Goal: Transaction & Acquisition: Purchase product/service

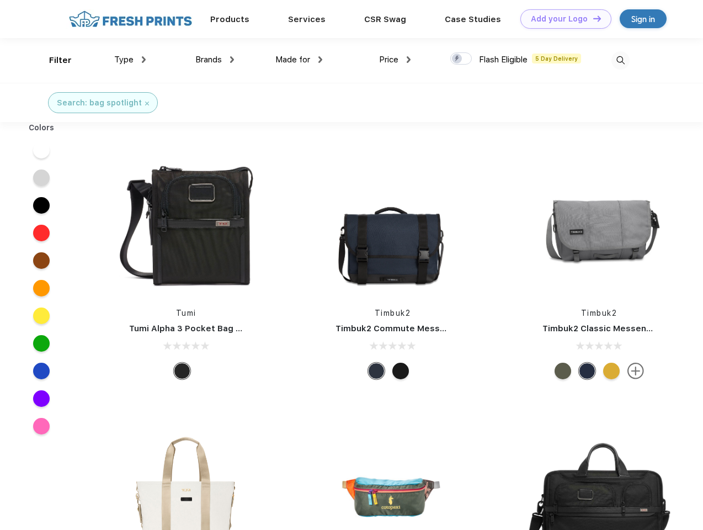
scroll to position [1, 0]
click at [562, 19] on link "Add your Logo Design Tool" at bounding box center [565, 18] width 91 height 19
click at [0, 0] on div "Design Tool" at bounding box center [0, 0] width 0 height 0
click at [592, 18] on link "Add your Logo Design Tool" at bounding box center [565, 18] width 91 height 19
click at [53, 60] on div "Filter" at bounding box center [60, 60] width 23 height 13
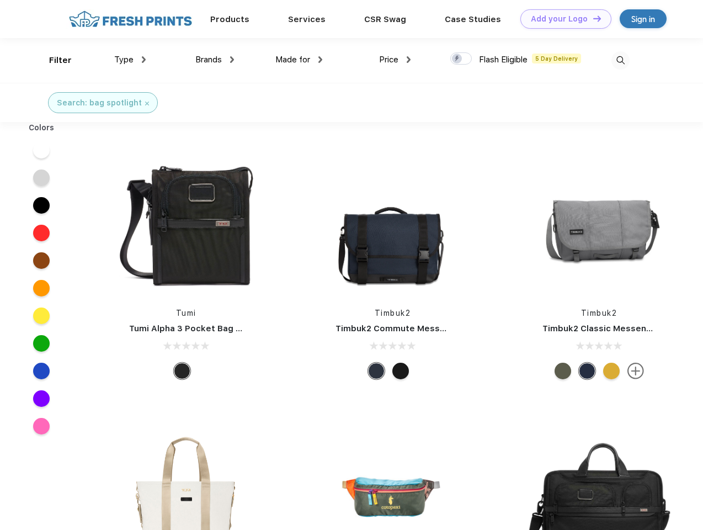
click at [130, 60] on span "Type" at bounding box center [123, 60] width 19 height 10
click at [215, 60] on span "Brands" at bounding box center [208, 60] width 26 height 10
click at [299, 60] on span "Made for" at bounding box center [292, 60] width 35 height 10
click at [395, 60] on span "Price" at bounding box center [388, 60] width 19 height 10
click at [461, 59] on div at bounding box center [461, 58] width 22 height 12
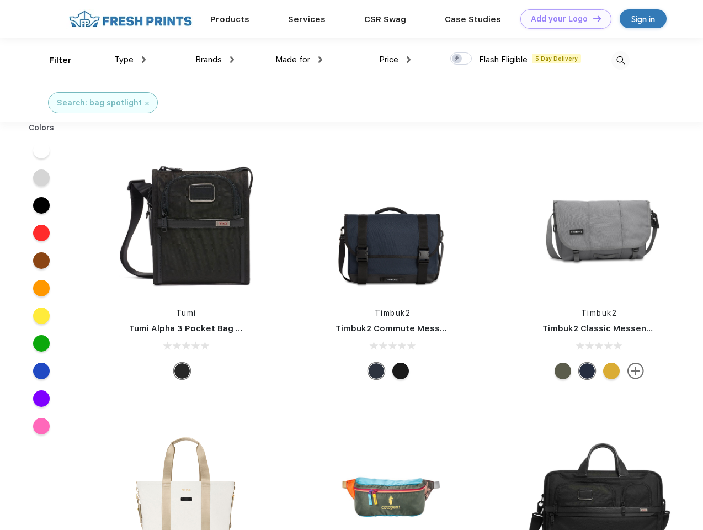
click at [458, 59] on input "checkbox" at bounding box center [453, 55] width 7 height 7
click at [620, 60] on img at bounding box center [620, 60] width 18 height 18
